Goal: Information Seeking & Learning: Understand process/instructions

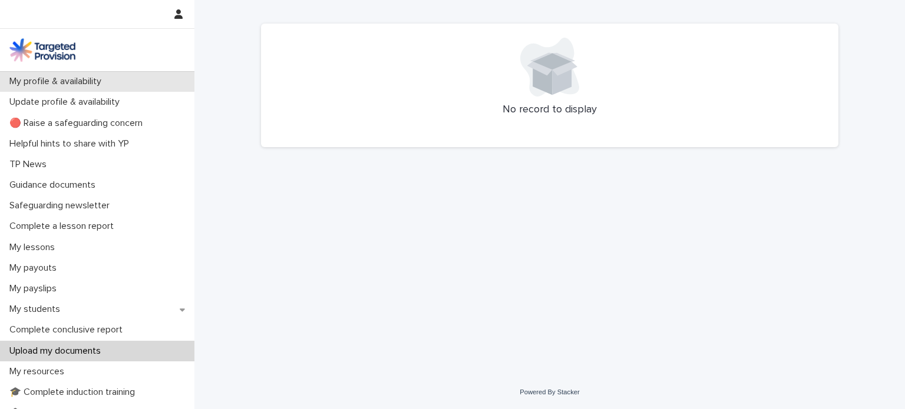
click at [54, 83] on p "My profile & availability" at bounding box center [58, 81] width 106 height 11
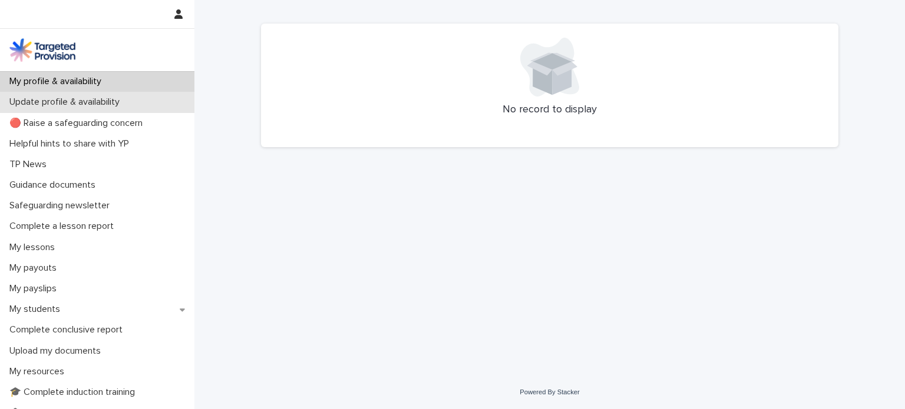
click at [55, 105] on p "Update profile & availability" at bounding box center [67, 102] width 124 height 11
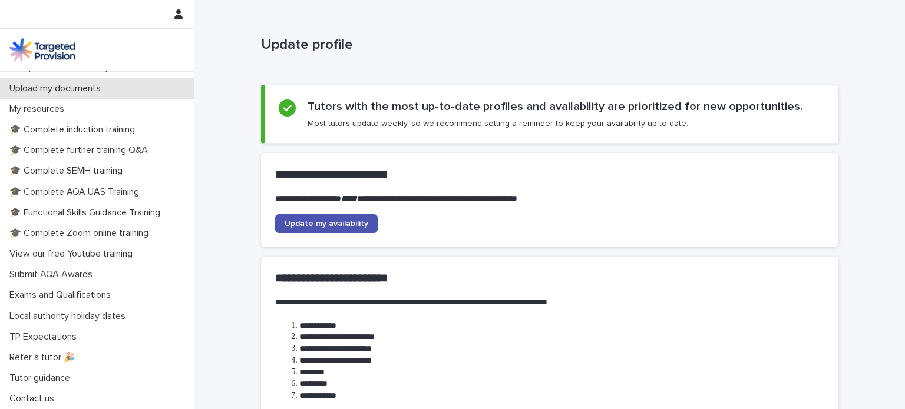
click at [62, 87] on p "Upload my documents" at bounding box center [57, 88] width 105 height 11
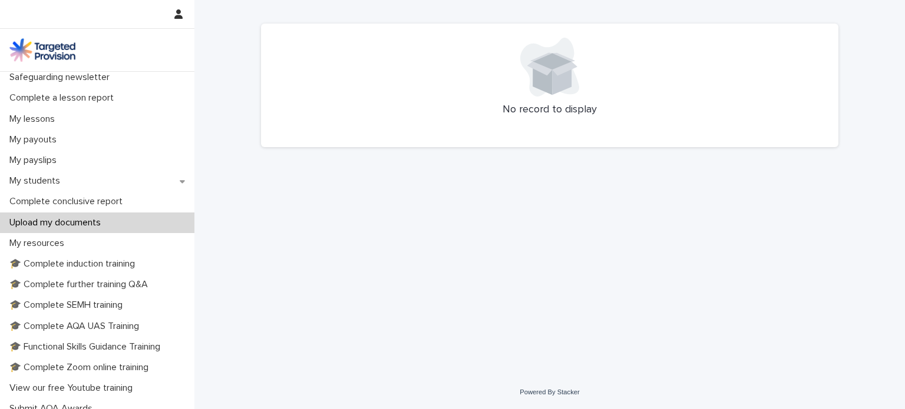
scroll to position [153, 0]
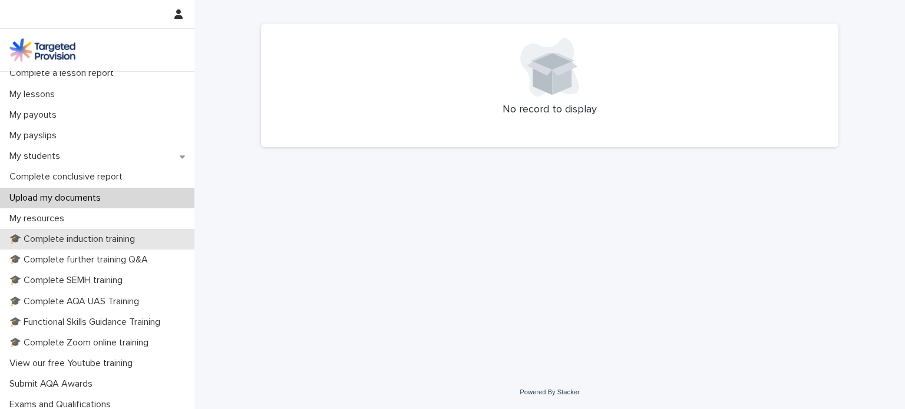
click at [88, 234] on p "🎓 Complete induction training" at bounding box center [75, 239] width 140 height 11
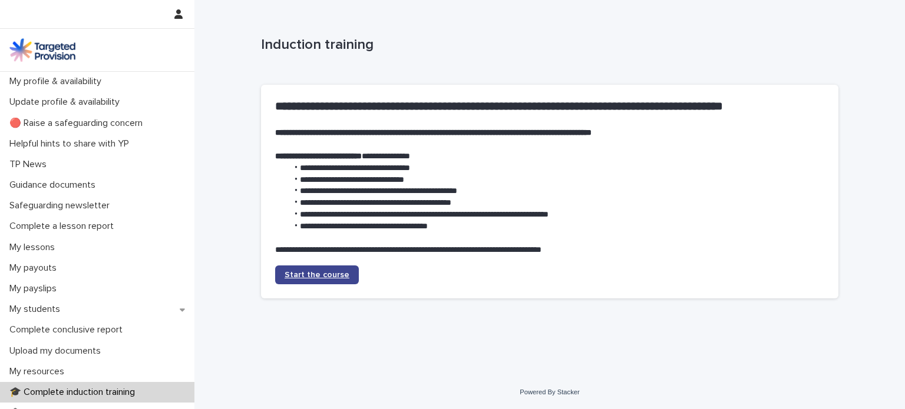
click at [330, 274] on span "Start the course" at bounding box center [317, 275] width 65 height 8
click at [322, 271] on span "Start the course" at bounding box center [317, 275] width 65 height 8
